Goal: Browse casually

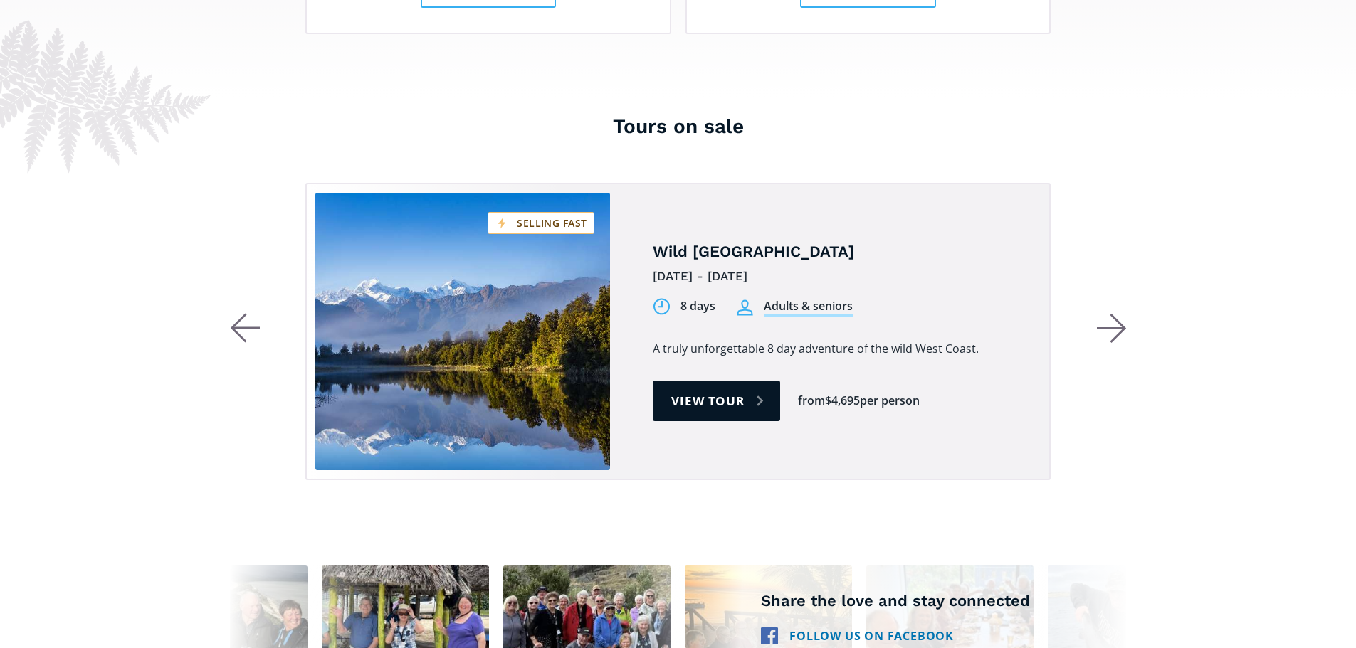
scroll to position [2633, 0]
click at [1119, 314] on icon "button" at bounding box center [1112, 329] width 30 height 31
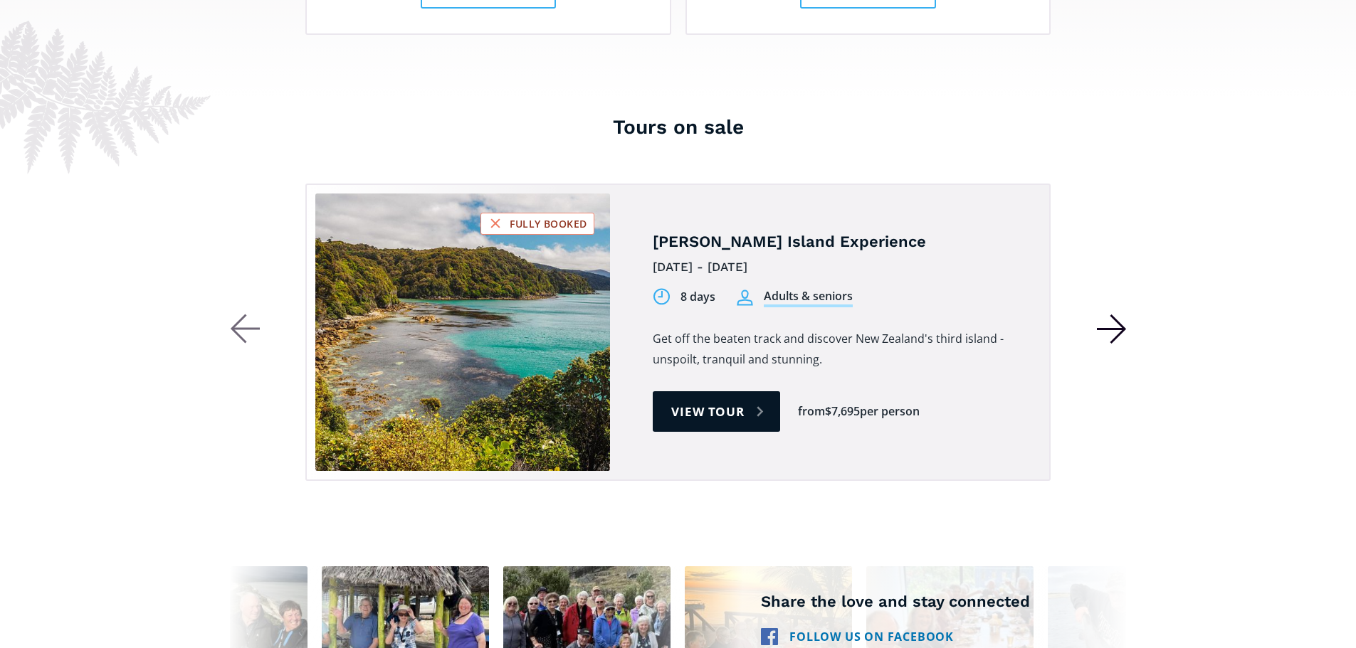
click at [1119, 314] on icon "button" at bounding box center [1112, 329] width 30 height 31
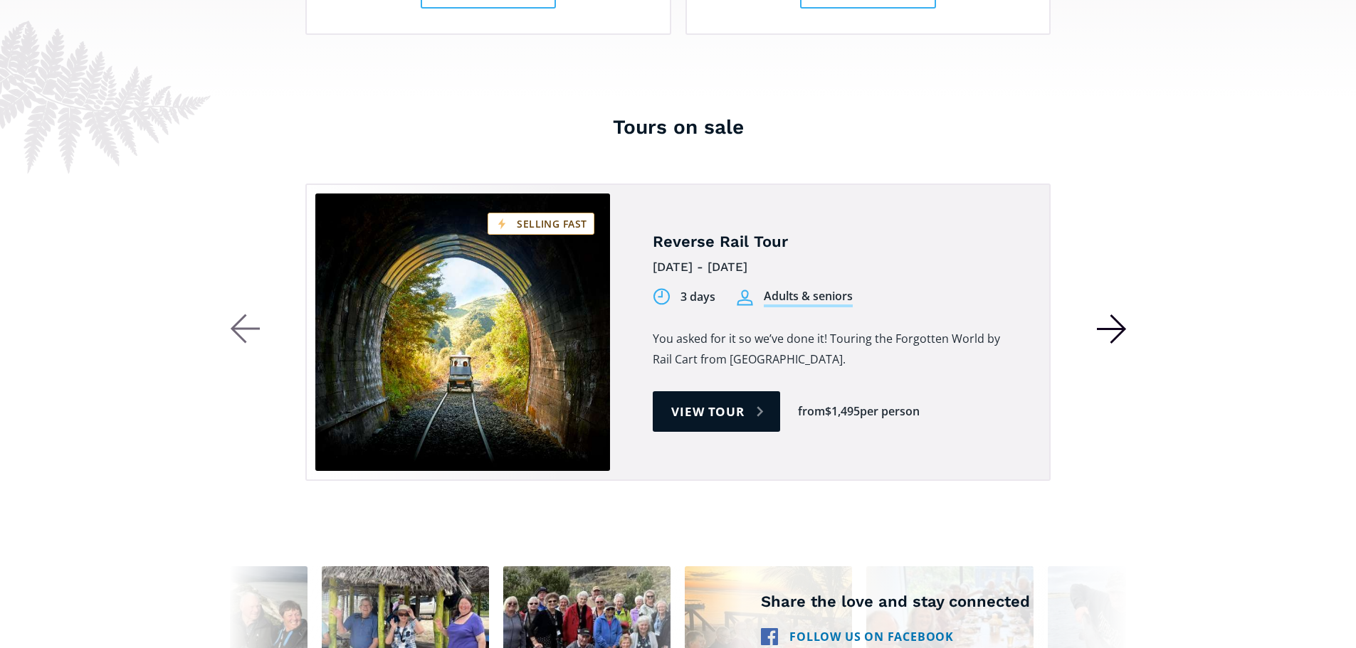
click at [1119, 314] on icon "button" at bounding box center [1112, 329] width 30 height 31
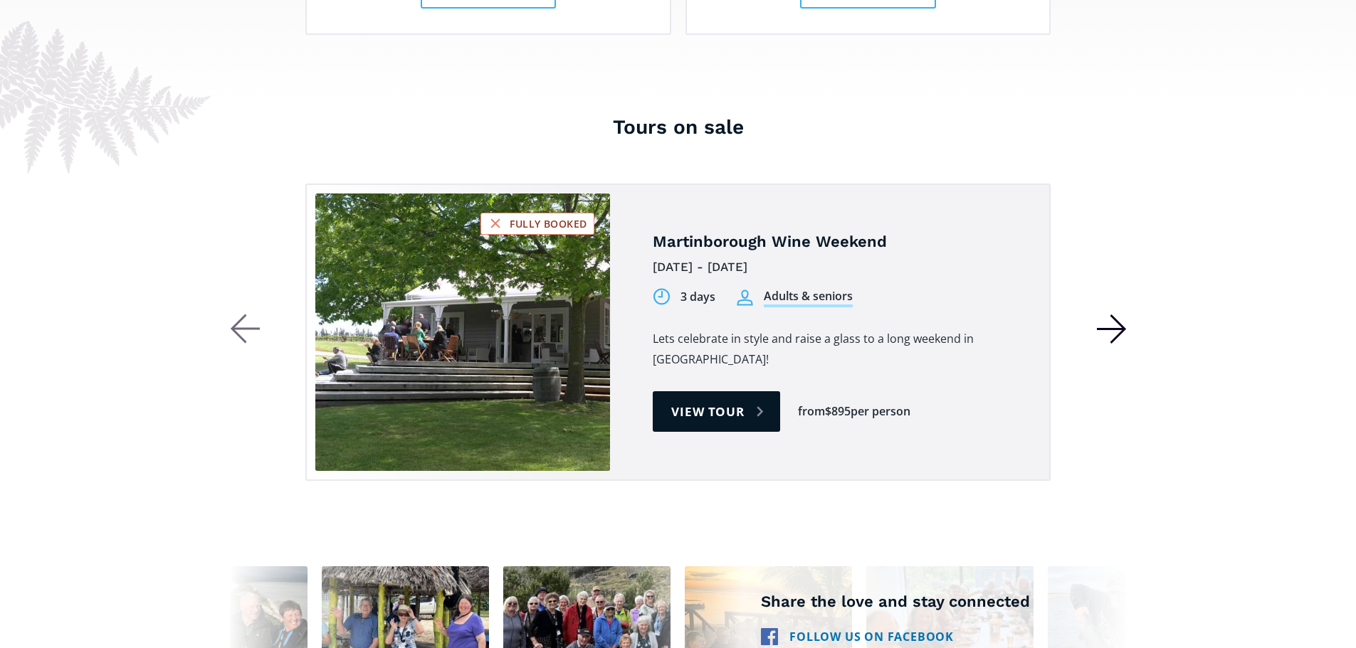
click at [1119, 314] on icon "button" at bounding box center [1112, 329] width 30 height 31
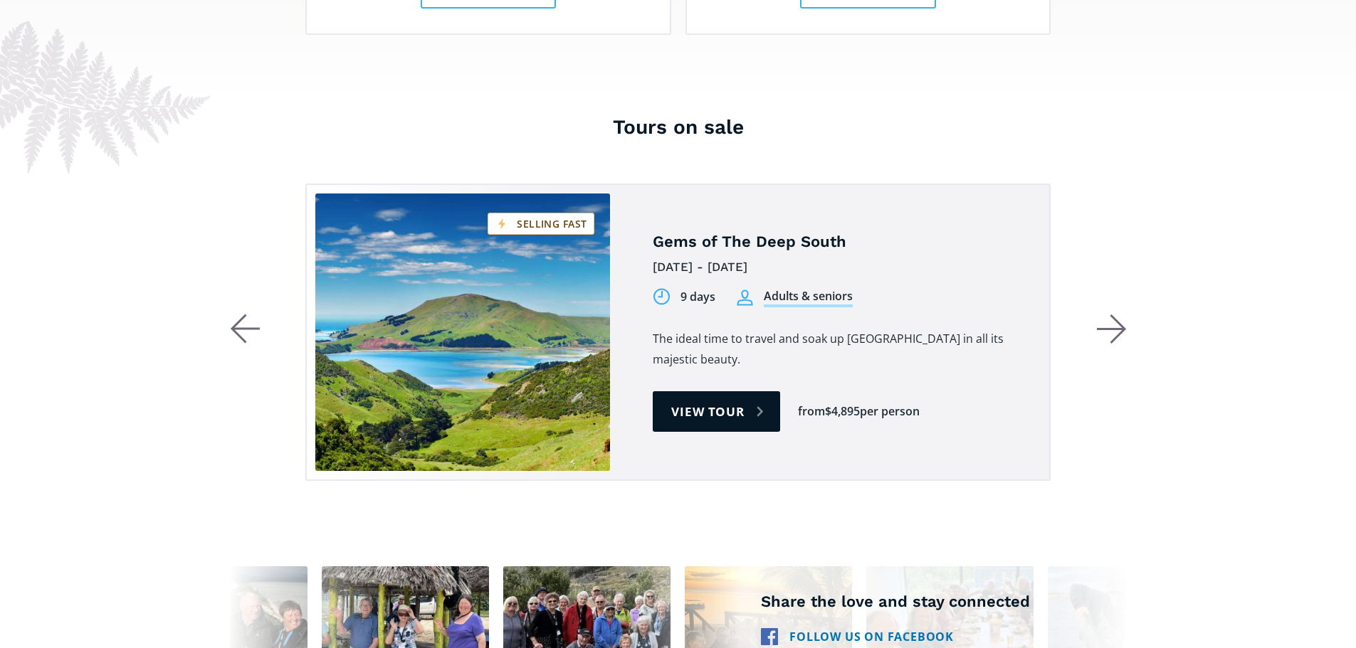
click at [1126, 250] on div "Tours on sale Gems of The Deep South [DATE] - [DATE] 9 days Adults & seniors 9 …" at bounding box center [678, 322] width 1356 height 446
click at [1114, 329] on icon "button" at bounding box center [1111, 329] width 28 height 0
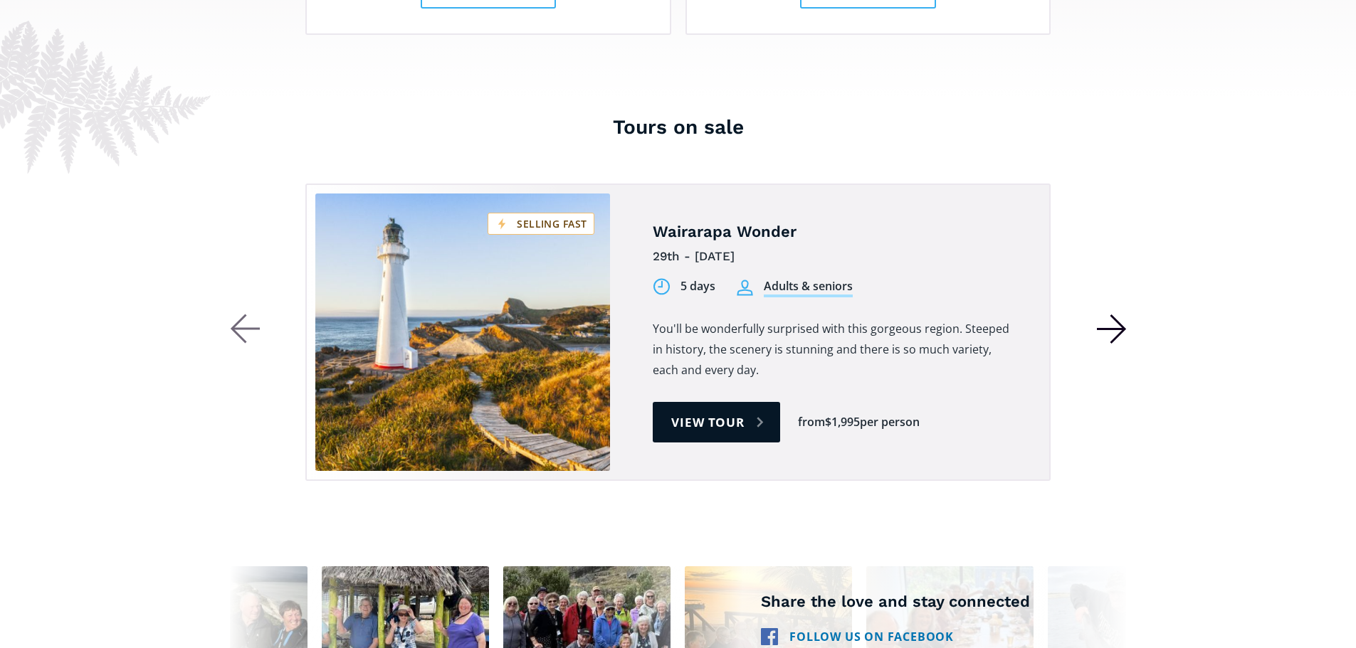
click at [1114, 329] on icon "button" at bounding box center [1111, 329] width 28 height 0
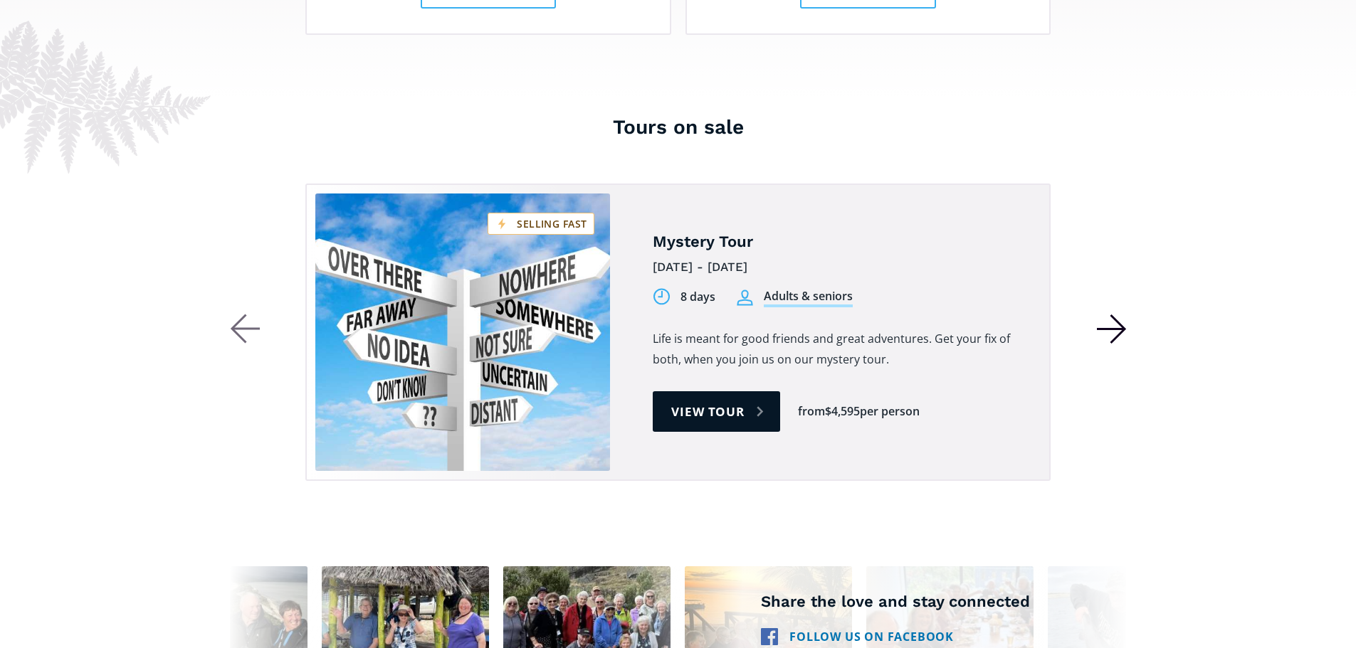
click at [1114, 329] on icon "button" at bounding box center [1111, 329] width 28 height 0
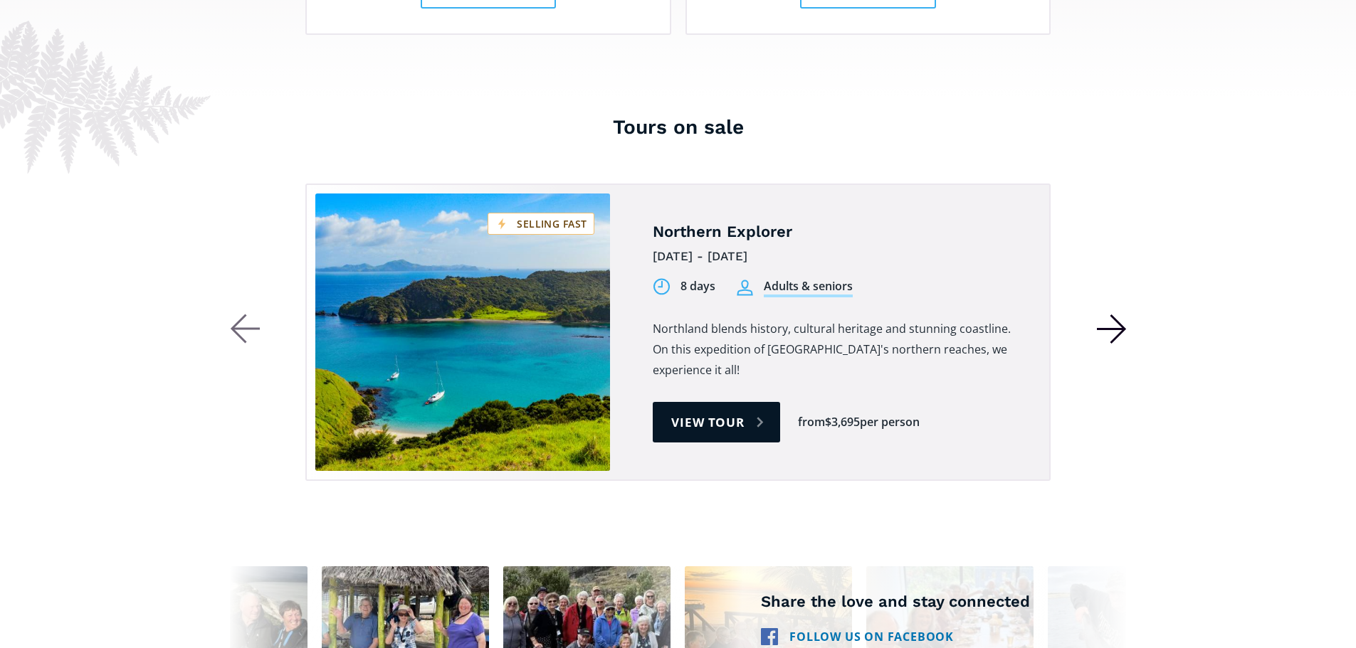
click at [1114, 329] on icon "button" at bounding box center [1111, 329] width 28 height 0
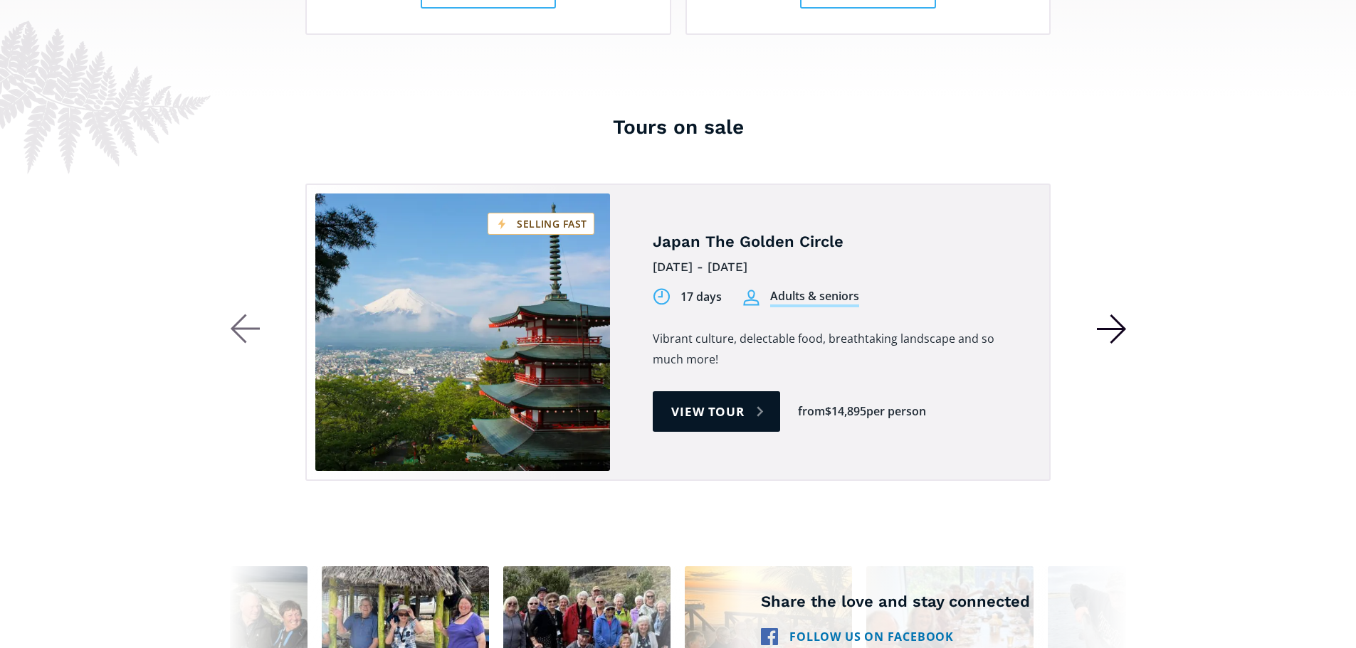
click at [1114, 329] on icon "button" at bounding box center [1111, 329] width 28 height 0
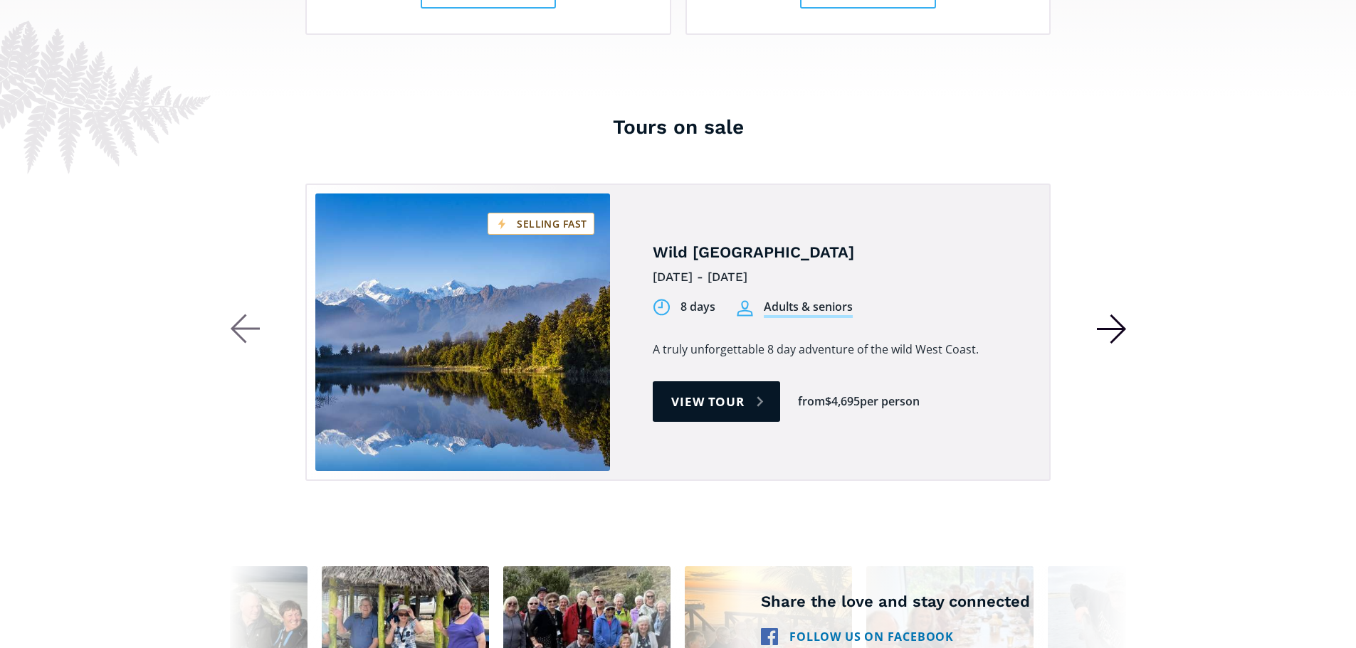
click at [1114, 329] on icon "button" at bounding box center [1111, 329] width 28 height 0
